Goal: Task Accomplishment & Management: Use online tool/utility

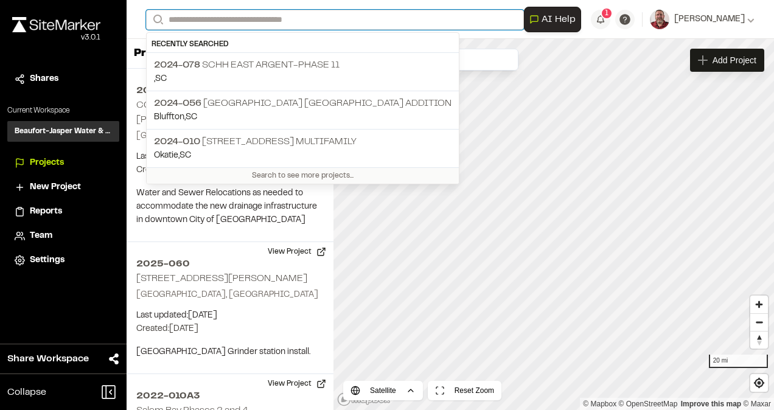
click at [208, 19] on input "Search" at bounding box center [335, 20] width 378 height 20
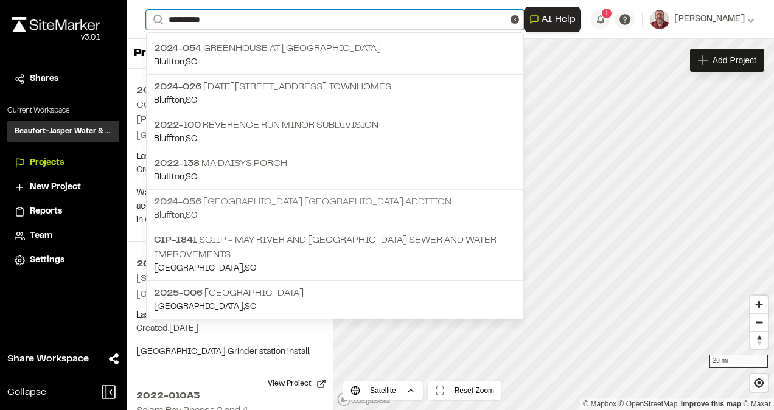
type input "*********"
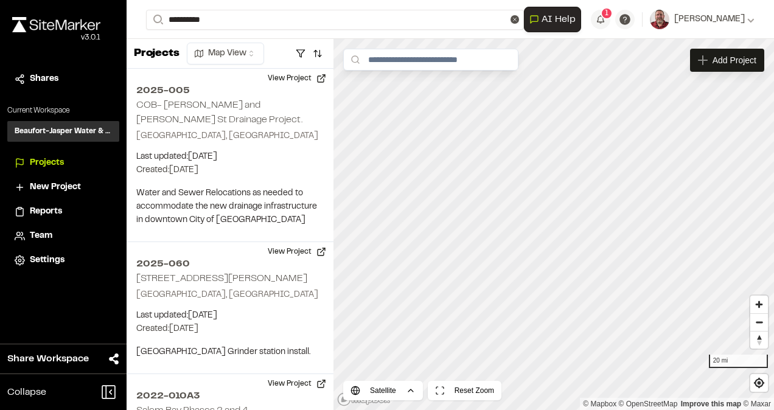
click at [164, 200] on span "2024-056" at bounding box center [177, 202] width 47 height 9
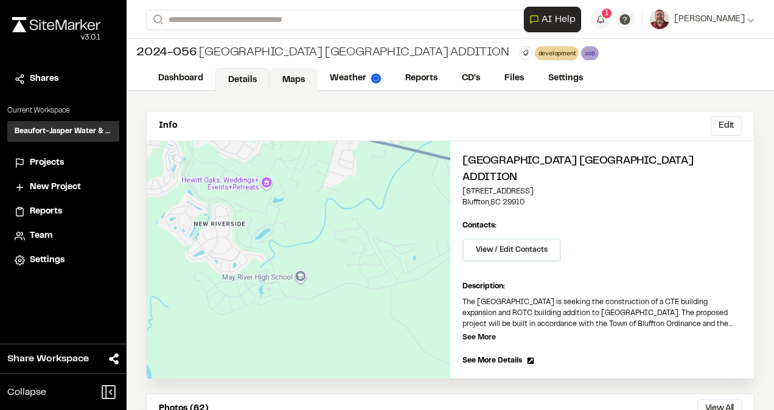
click at [287, 79] on link "Maps" at bounding box center [294, 79] width 48 height 23
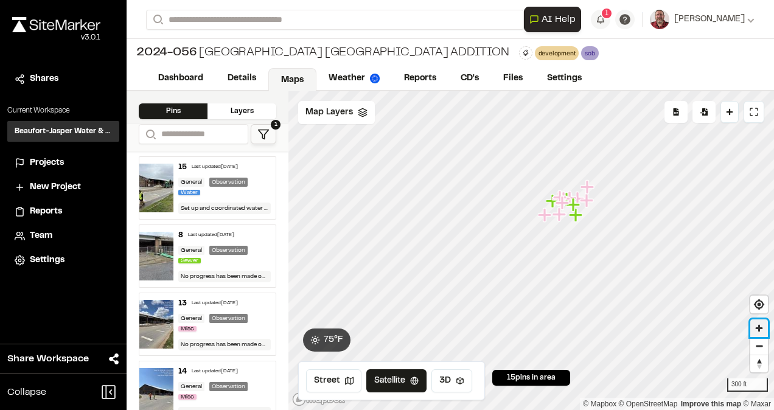
click at [759, 329] on span "Zoom in" at bounding box center [759, 328] width 18 height 18
click at [204, 173] on div "15 Last updated [DATE] General Observation Water Set up and coordinated water s…" at bounding box center [224, 188] width 102 height 62
drag, startPoint x: 193, startPoint y: 329, endPoint x: 134, endPoint y: 271, distance: 82.6
click at [192, 304] on div "Last updated [DATE]" at bounding box center [215, 303] width 46 height 7
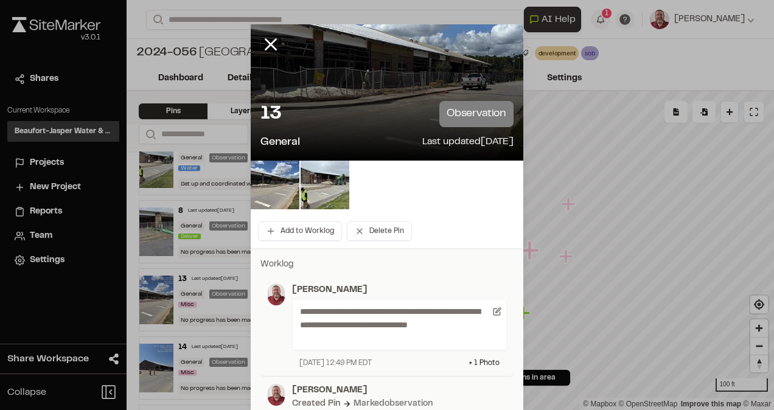
scroll to position [49, 0]
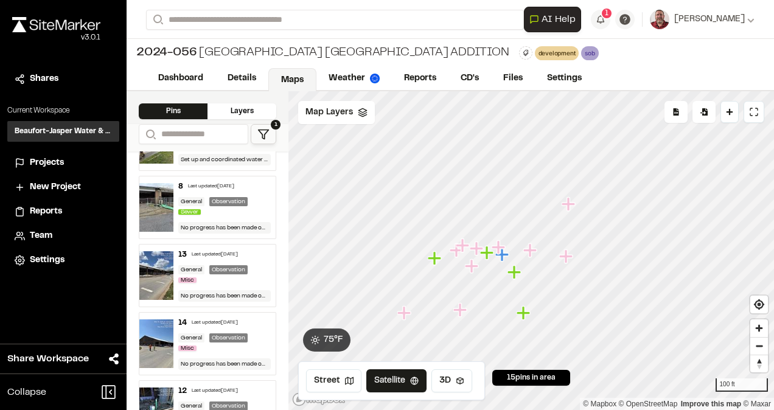
click at [217, 285] on div "13 Last updated [DATE] General Observation Misc No progress has been made on th…" at bounding box center [224, 276] width 102 height 62
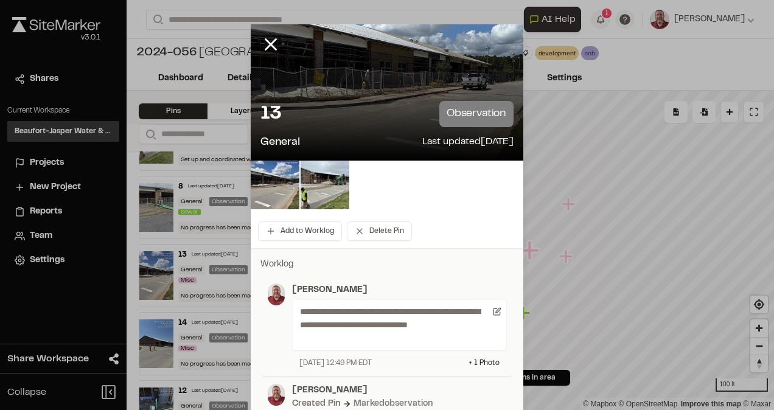
click at [409, 243] on div "Add to Worklog Delete Pin" at bounding box center [387, 231] width 273 height 34
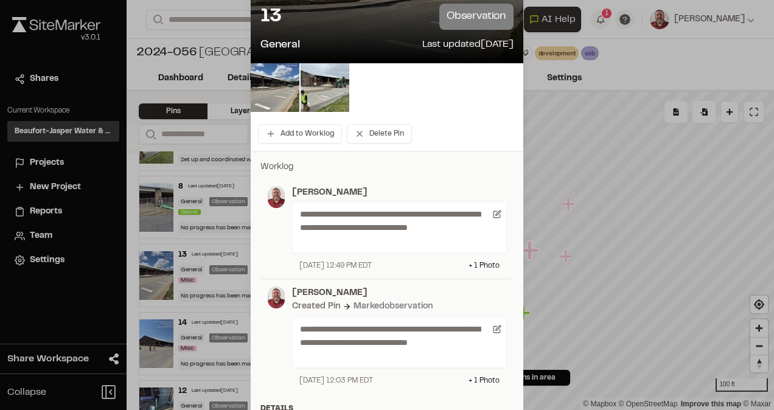
scroll to position [122, 0]
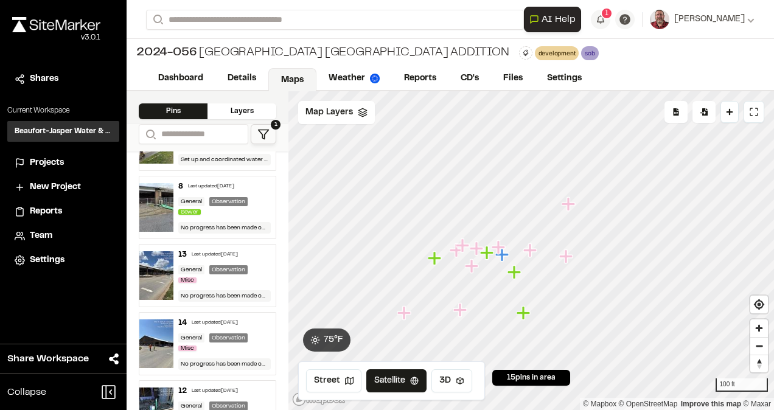
click at [204, 343] on div "General Observation Misc" at bounding box center [224, 343] width 92 height 20
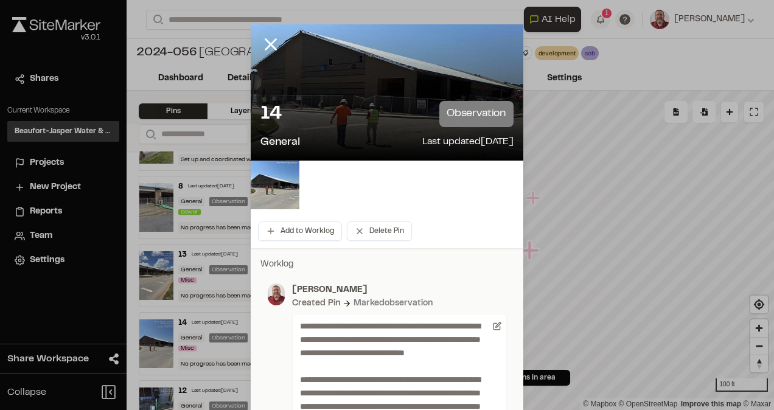
click at [361, 116] on div "14 observation" at bounding box center [386, 114] width 253 height 26
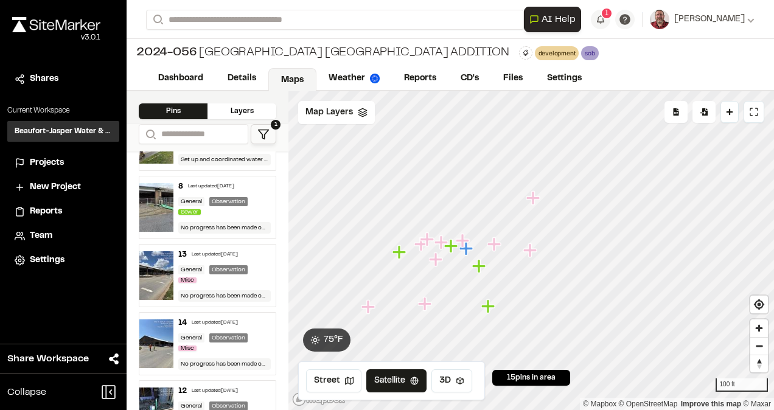
click at [158, 344] on img at bounding box center [156, 343] width 34 height 49
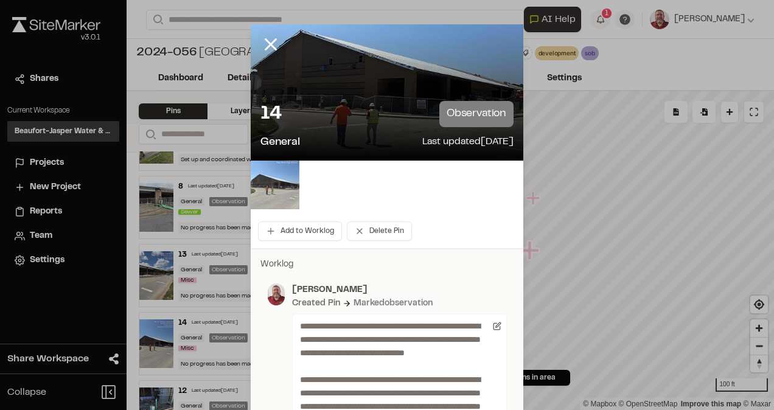
click at [273, 187] on img at bounding box center [275, 185] width 49 height 49
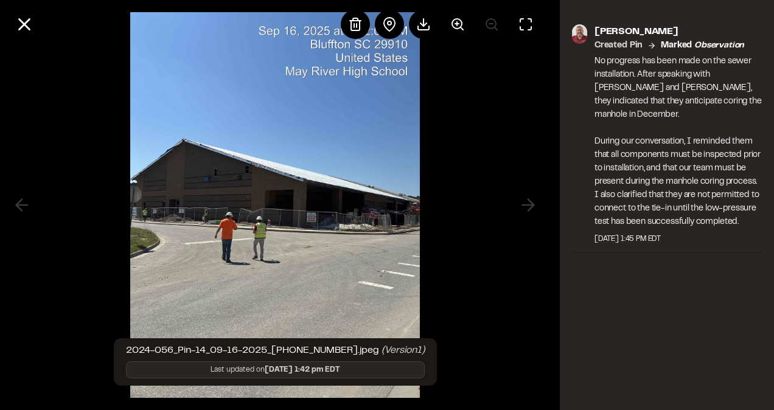
click at [327, 204] on img at bounding box center [275, 205] width 290 height 410
click at [452, 22] on circle at bounding box center [457, 24] width 10 height 10
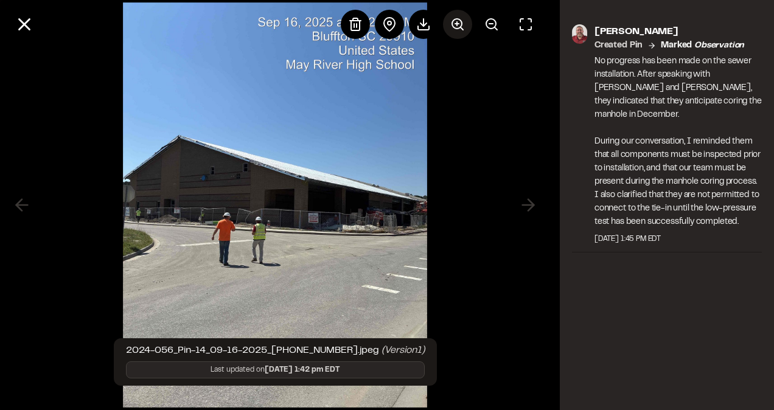
click at [459, 26] on icon at bounding box center [457, 24] width 15 height 15
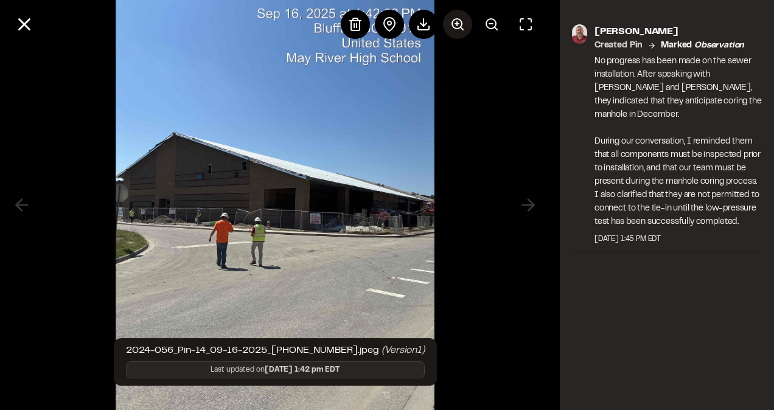
click at [459, 26] on icon at bounding box center [457, 24] width 15 height 15
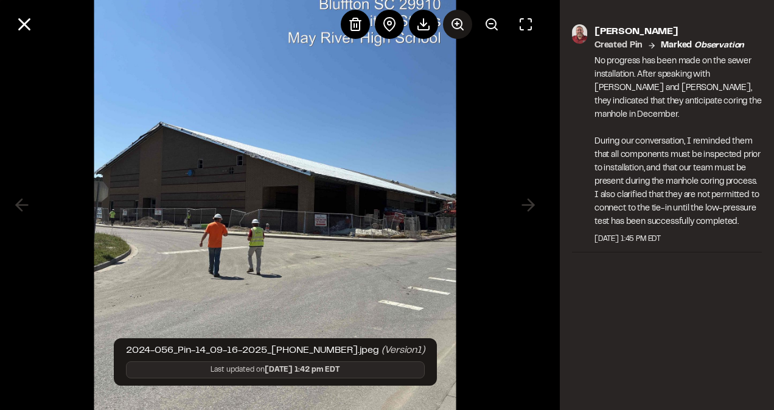
click at [459, 26] on icon at bounding box center [457, 24] width 15 height 15
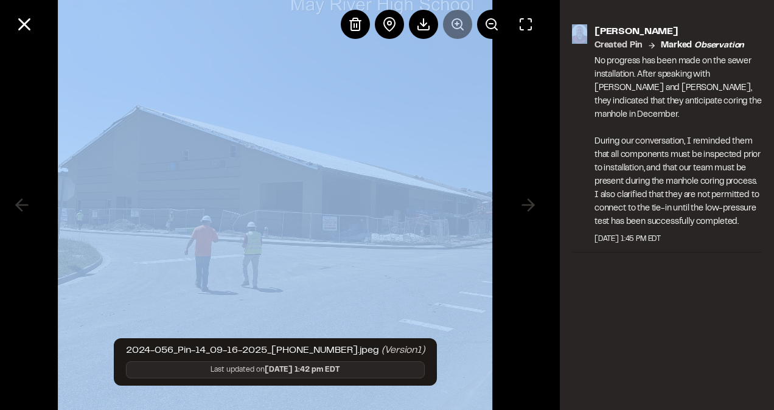
click at [459, 26] on div at bounding box center [441, 24] width 200 height 29
click at [386, 226] on img at bounding box center [275, 205] width 434 height 615
click at [508, 138] on div at bounding box center [275, 205] width 550 height 410
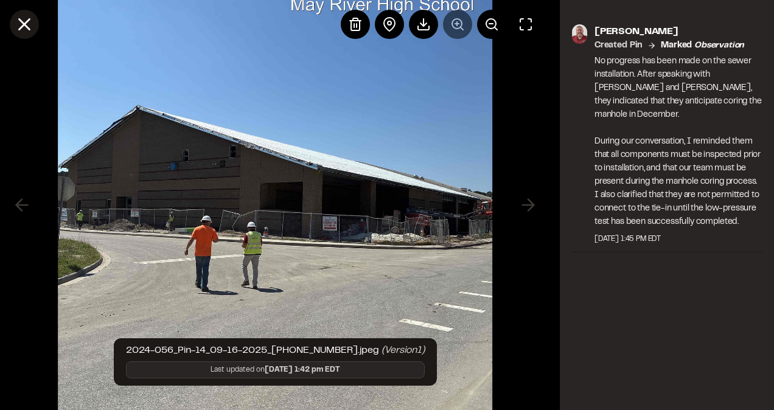
click at [19, 27] on icon at bounding box center [24, 24] width 21 height 21
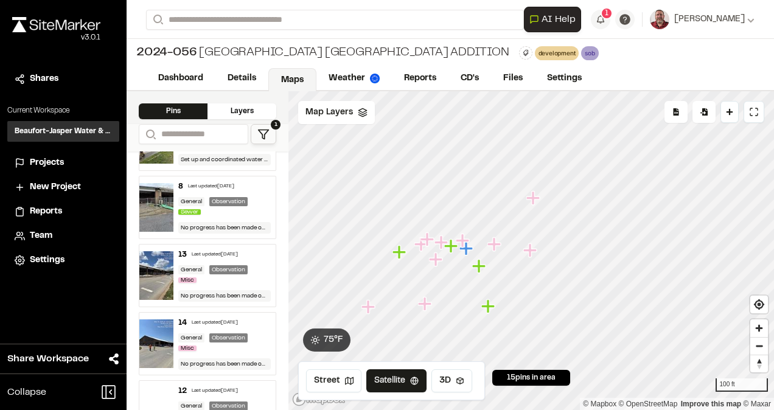
scroll to position [0, 0]
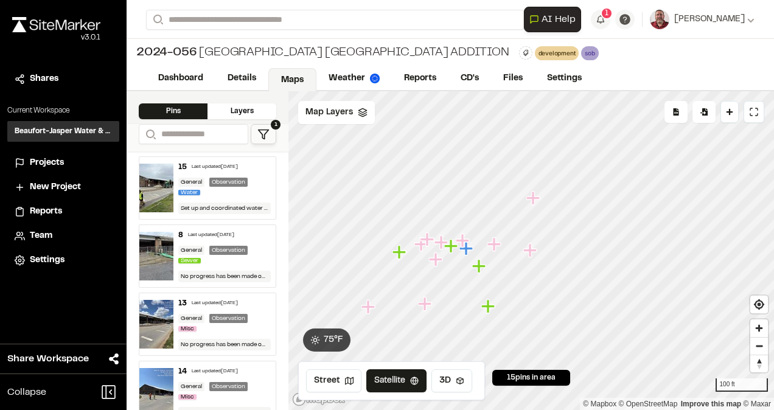
click at [212, 194] on div "General Observation Water" at bounding box center [224, 188] width 92 height 20
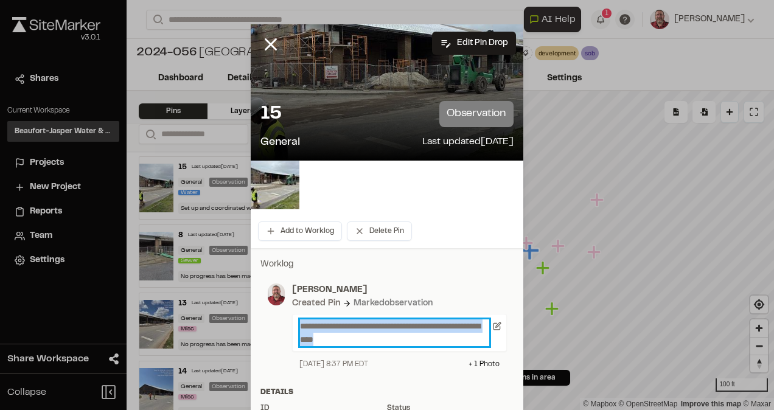
drag, startPoint x: 370, startPoint y: 340, endPoint x: 296, endPoint y: 310, distance: 80.0
click at [296, 310] on div "**********" at bounding box center [396, 327] width 222 height 86
paste p
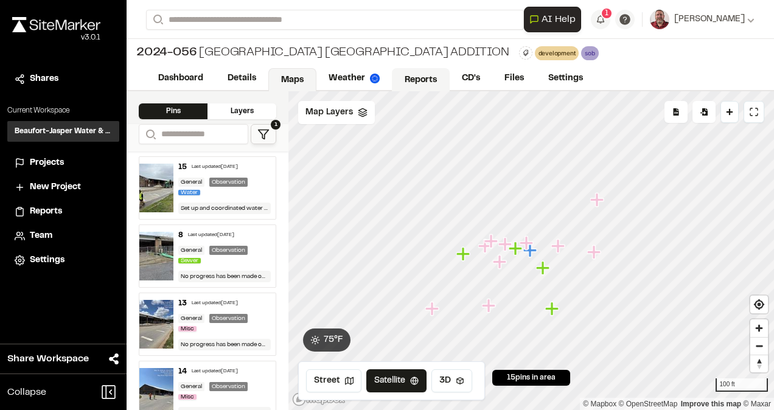
click at [416, 88] on link "Reports" at bounding box center [421, 79] width 58 height 23
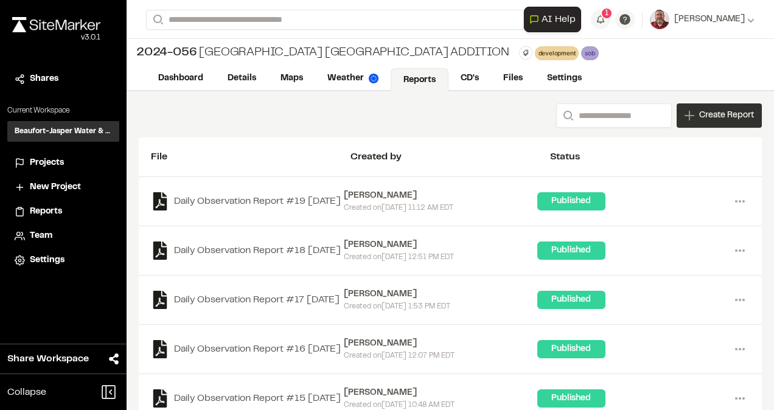
click at [686, 120] on div "Create Report" at bounding box center [719, 115] width 85 height 24
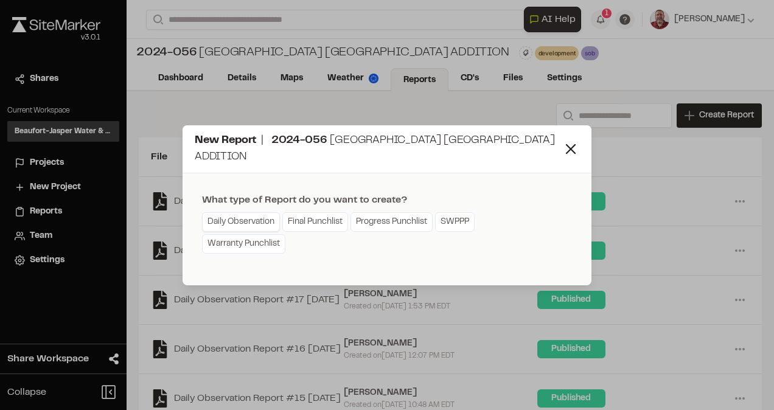
click at [270, 213] on link "Daily Observation" at bounding box center [241, 221] width 78 height 19
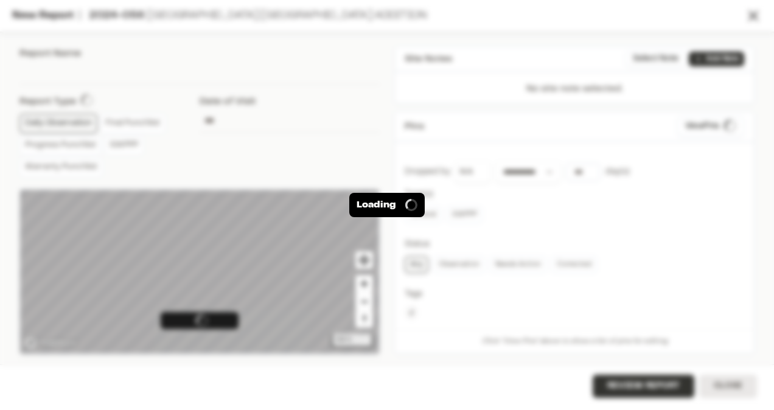
type input "**********"
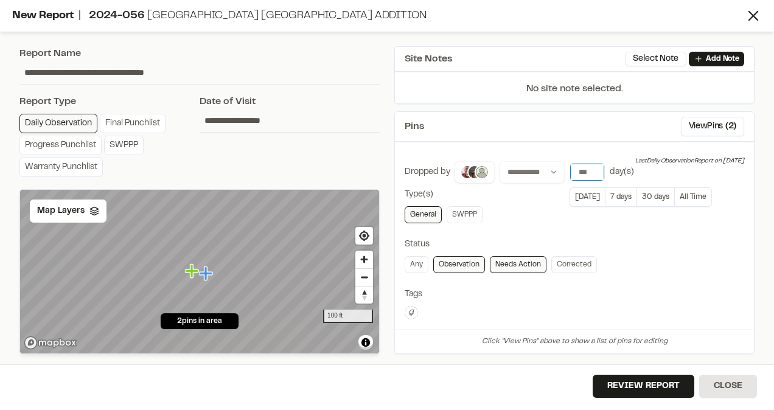
drag, startPoint x: 584, startPoint y: 168, endPoint x: 557, endPoint y: 173, distance: 27.2
click at [557, 173] on div "**********" at bounding box center [564, 172] width 139 height 22
click at [583, 197] on button "[DATE]" at bounding box center [587, 196] width 35 height 19
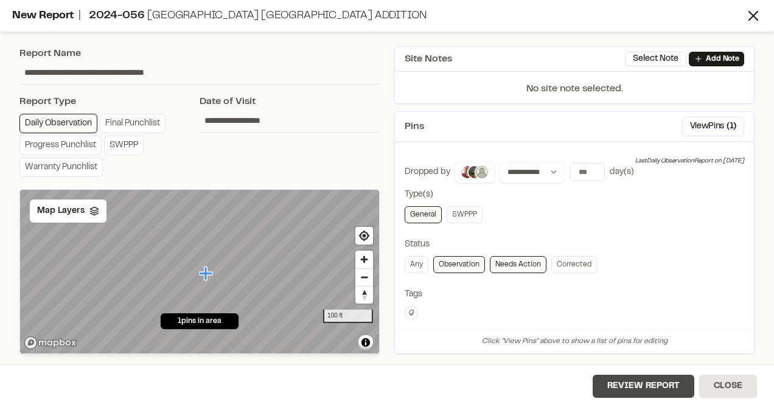
click at [627, 378] on button "Review Report" at bounding box center [644, 386] width 102 height 23
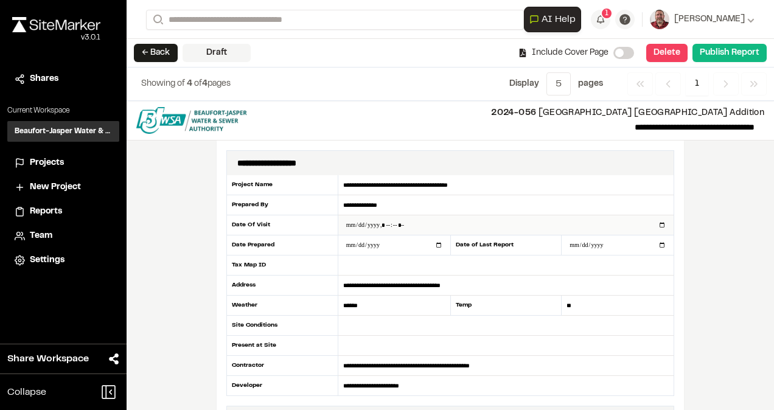
click at [394, 219] on input "datetime-local" at bounding box center [505, 224] width 335 height 19
click at [521, 217] on input "datetime-local" at bounding box center [505, 224] width 335 height 19
click at [660, 220] on input "datetime-local" at bounding box center [505, 224] width 335 height 19
type input "**********"
click at [619, 322] on input "text" at bounding box center [505, 326] width 335 height 20
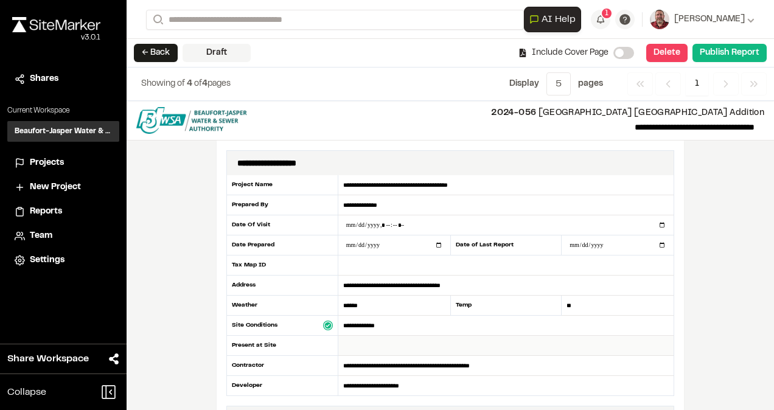
type input "**********"
click at [355, 345] on input "text" at bounding box center [505, 346] width 335 height 20
type input "*"
type input "**********"
click at [708, 53] on button "Publish Report" at bounding box center [729, 53] width 74 height 18
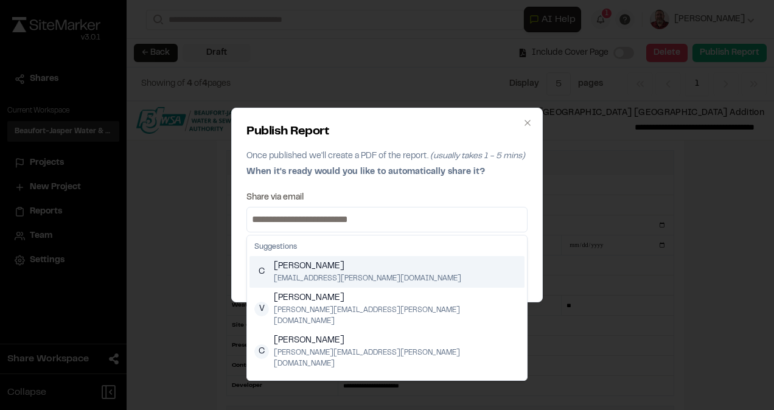
click at [380, 223] on input at bounding box center [386, 219] width 275 height 19
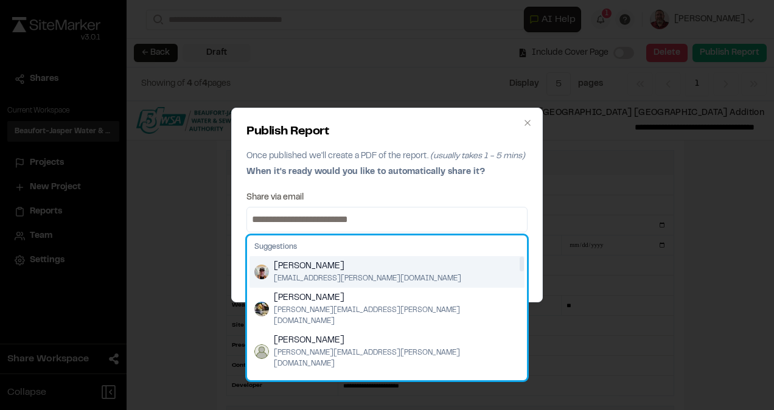
click at [260, 265] on img "Suggestions" at bounding box center [261, 272] width 15 height 15
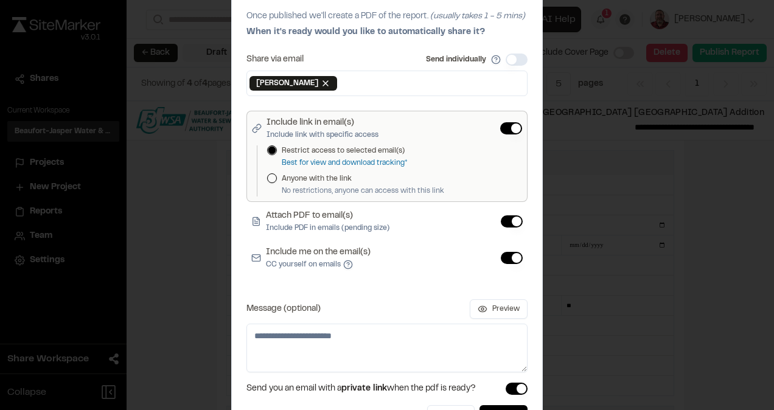
click at [513, 254] on button "Include me on the email(s) CC yourself on emails" at bounding box center [512, 258] width 22 height 12
click at [488, 406] on button "Publish" at bounding box center [503, 416] width 48 height 22
